Goal: Task Accomplishment & Management: Manage account settings

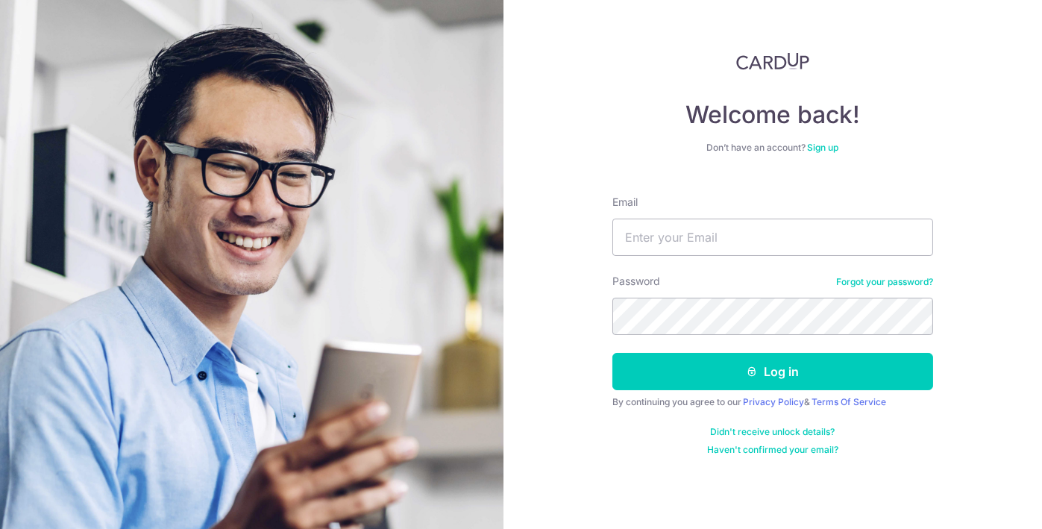
type input "[PERSON_NAME][EMAIL_ADDRESS][DOMAIN_NAME]"
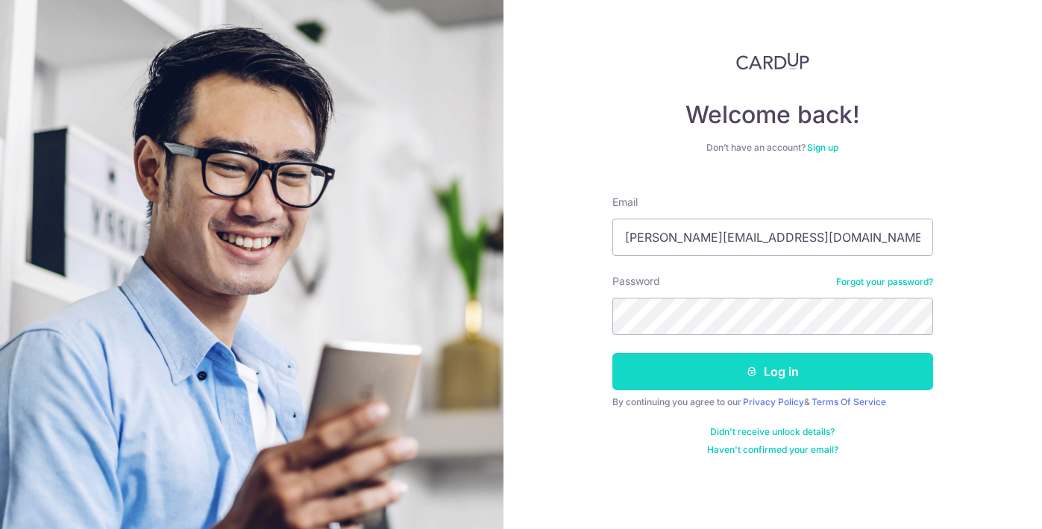
click at [777, 358] on button "Log in" at bounding box center [772, 371] width 321 height 37
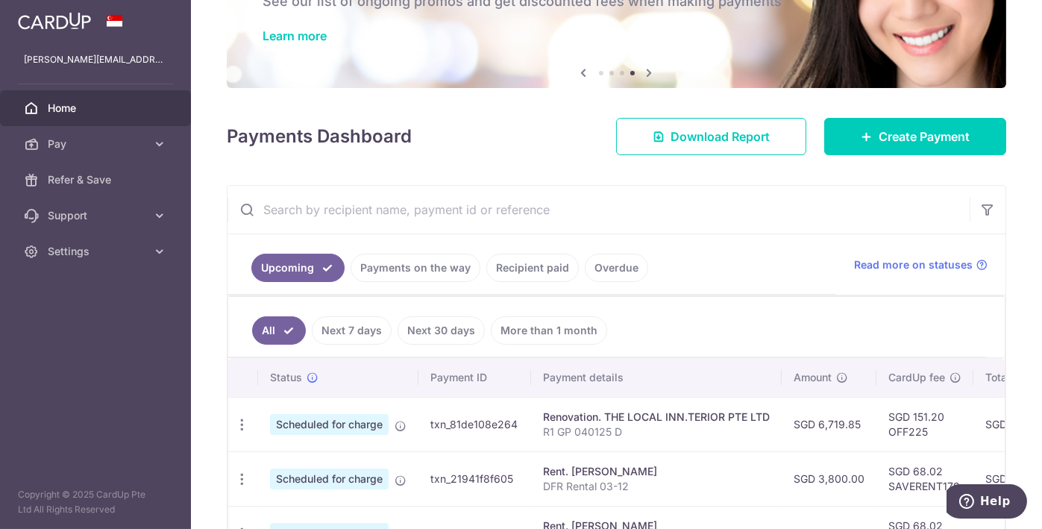
scroll to position [210, 0]
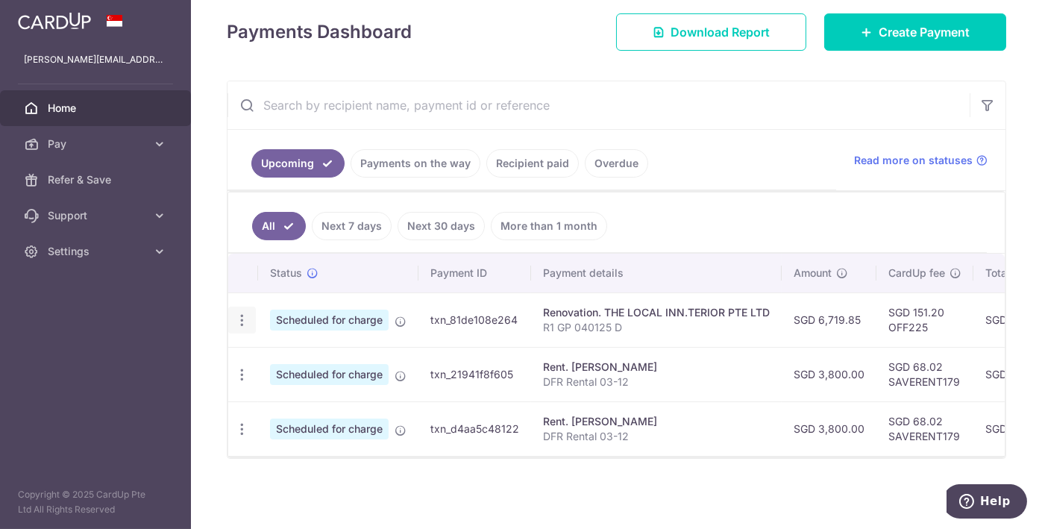
click at [241, 314] on icon "button" at bounding box center [242, 321] width 16 height 16
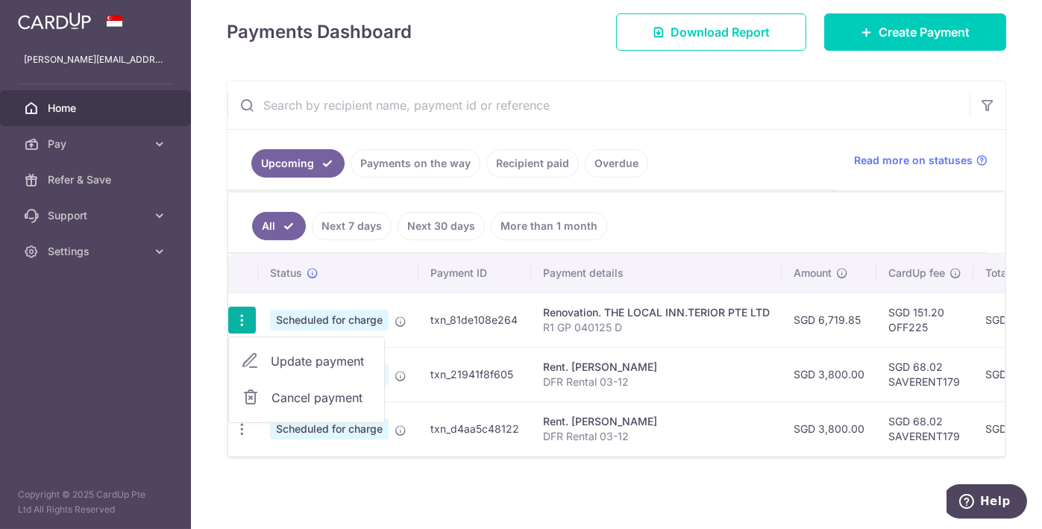
click at [654, 192] on ul "All Next 7 days Next 30 days More than 1 month" at bounding box center [607, 222] width 759 height 60
